Goal: Navigation & Orientation: Understand site structure

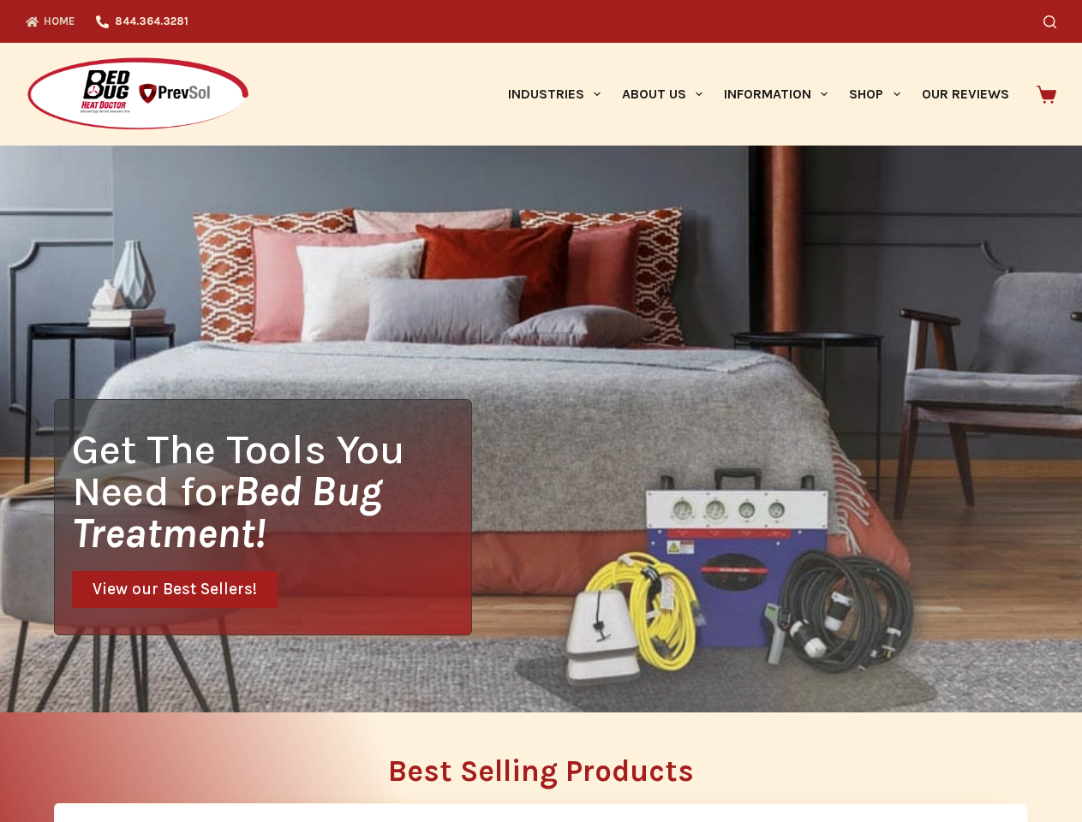
click at [541, 411] on div "Get The Tools You Need for Bed Bug Treatment! View our Best Sellers!" at bounding box center [541, 429] width 1082 height 567
click at [1056, 21] on icon "Search" at bounding box center [1049, 21] width 13 height 13
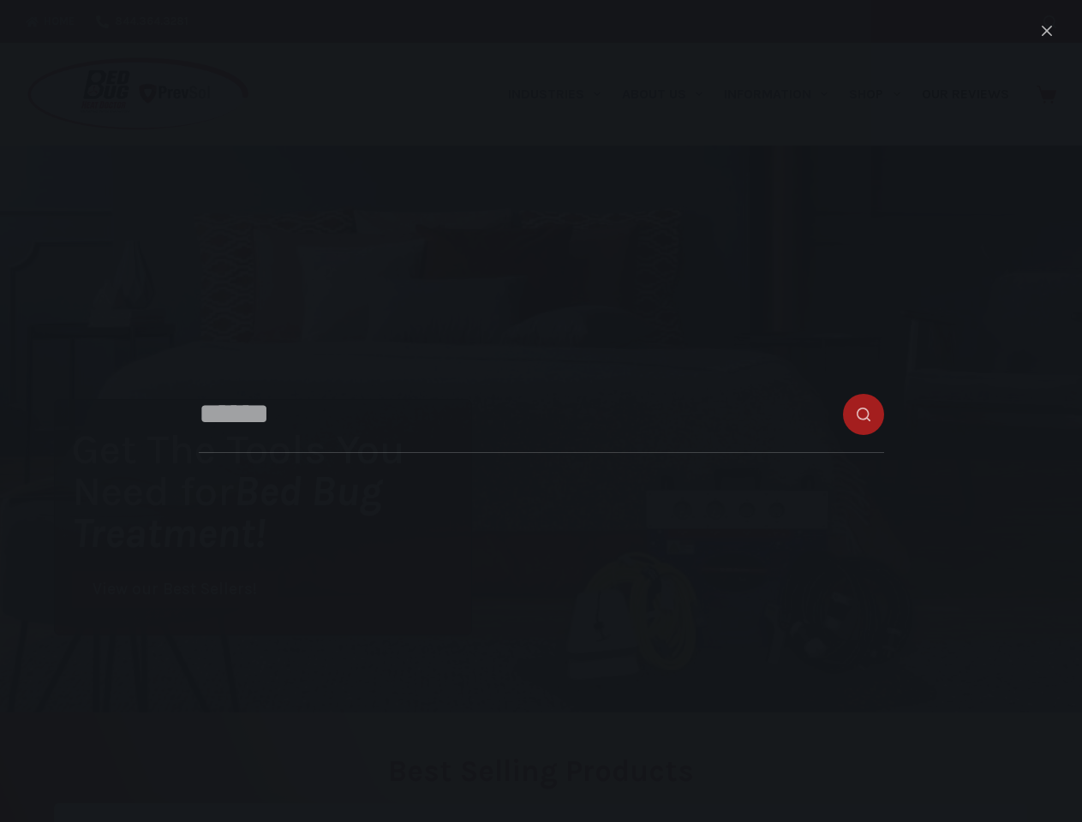
click at [560, 94] on link "Industries" at bounding box center [554, 94] width 114 height 103
click at [669, 94] on link "About Us" at bounding box center [662, 94] width 102 height 103
click at [783, 94] on link "Information" at bounding box center [776, 94] width 125 height 103
click at [882, 94] on link "Shop" at bounding box center [875, 94] width 72 height 103
